Goal: Check status: Check status

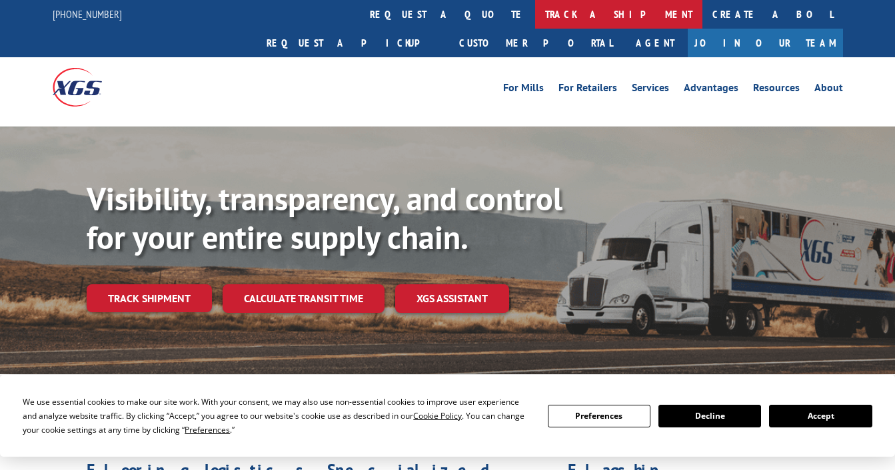
click at [535, 13] on link "track a shipment" at bounding box center [618, 14] width 167 height 29
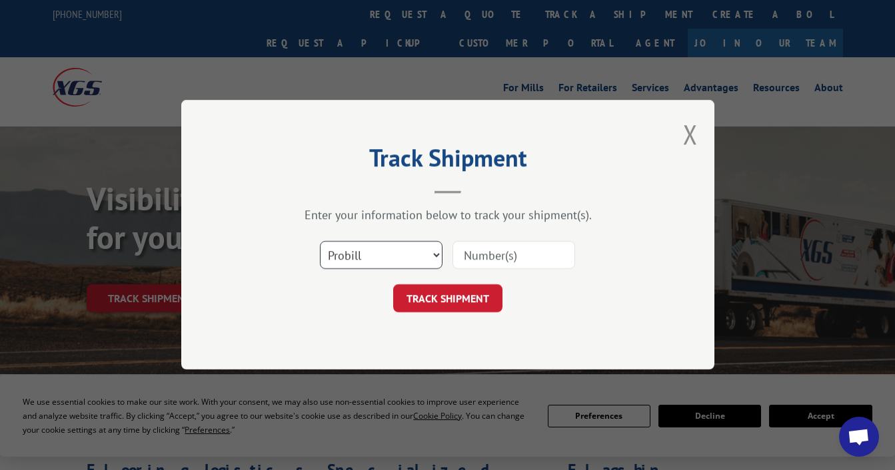
click at [437, 255] on select "Select category... Probill BOL PO" at bounding box center [381, 256] width 123 height 28
select select "bol"
click at [320, 242] on select "Select category... Probill BOL PO" at bounding box center [381, 256] width 123 height 28
click at [527, 257] on input at bounding box center [513, 256] width 123 height 28
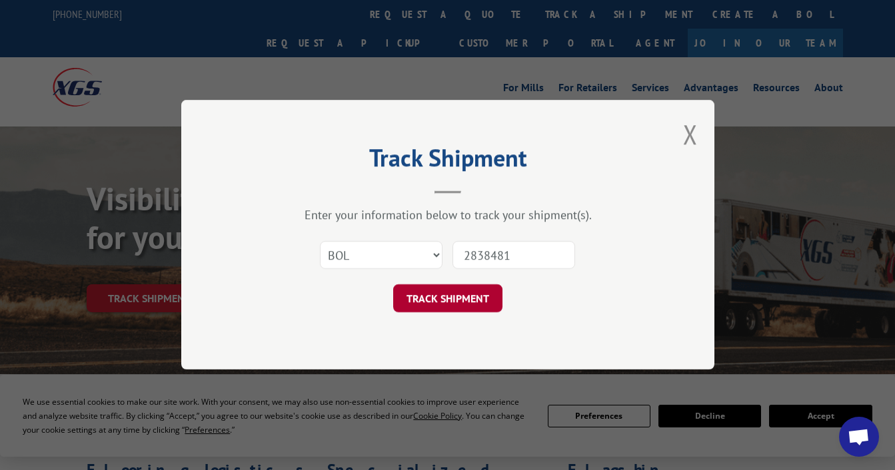
type input "2838481"
click at [433, 293] on button "TRACK SHIPMENT" at bounding box center [447, 299] width 109 height 28
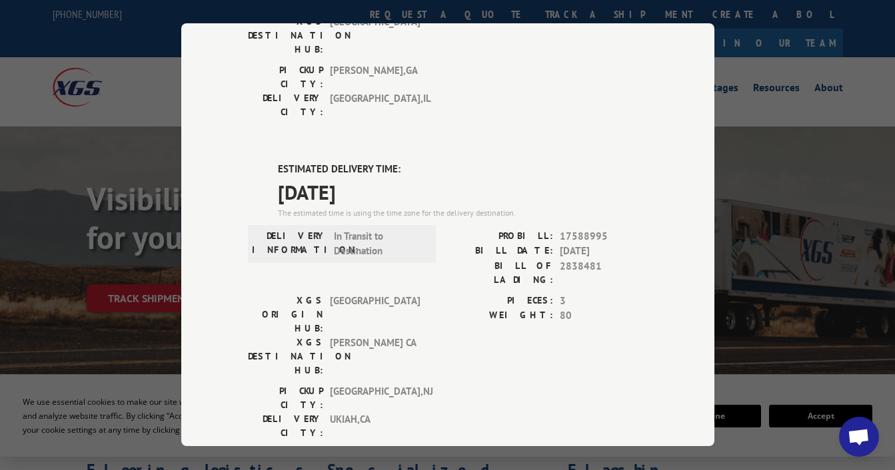
scroll to position [267, 0]
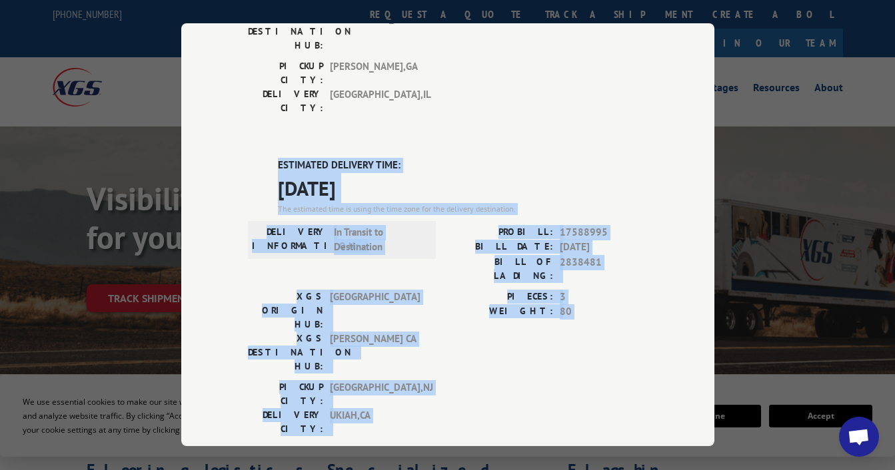
drag, startPoint x: 252, startPoint y: 71, endPoint x: 514, endPoint y: 274, distance: 331.1
click at [600, 290] on div "DELIVERED DELIVERY INFORMATION: [DATE] 09:30 am RICH PROBILL: 13890252 BILL DAT…" at bounding box center [448, 268] width 400 height 809
click at [478, 380] on div "[GEOGRAPHIC_DATA]: [GEOGRAPHIC_DATA] , [GEOGRAPHIC_DATA]: [GEOGRAPHIC_DATA] , […" at bounding box center [448, 411] width 400 height 63
